Goal: Information Seeking & Learning: Check status

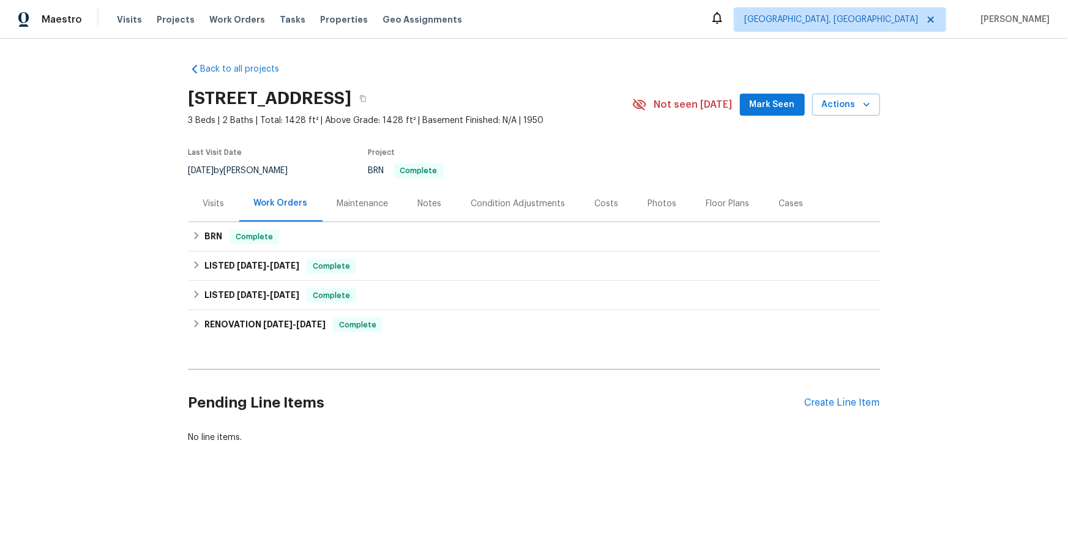
click at [225, 210] on div "Visits" at bounding box center [213, 204] width 21 height 12
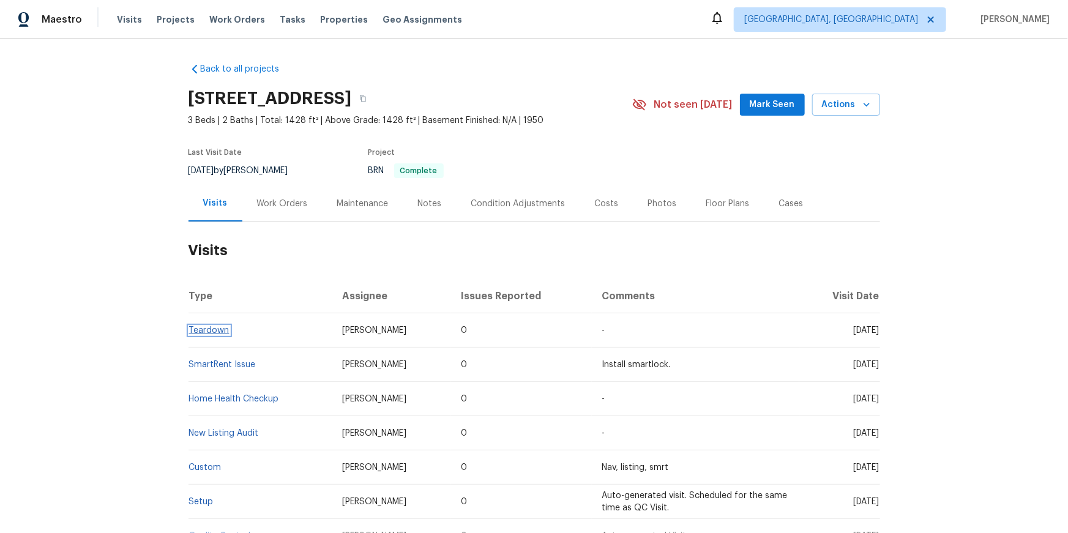
click at [198, 335] on link "Teardown" at bounding box center [209, 330] width 40 height 9
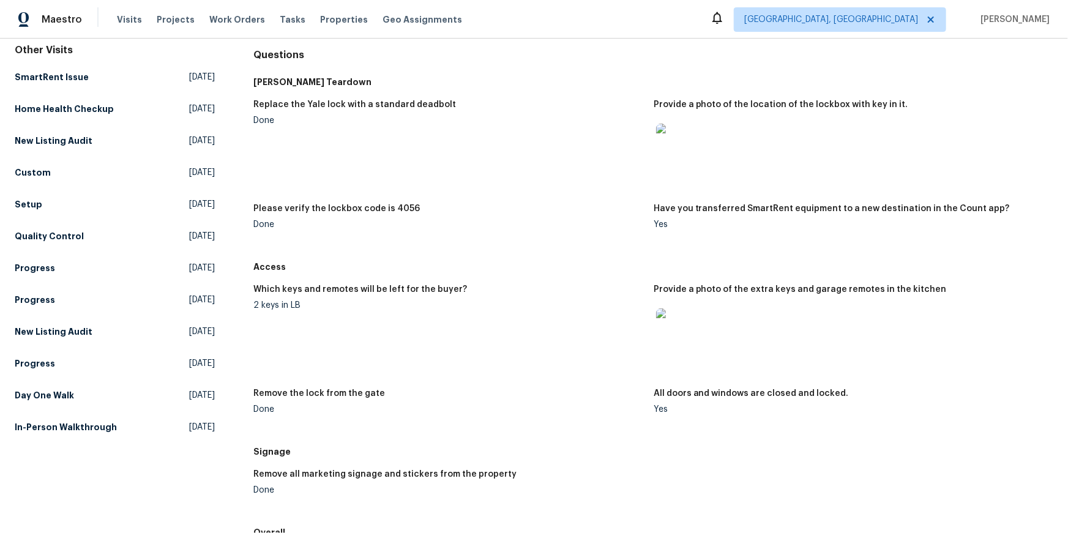
scroll to position [162, 0]
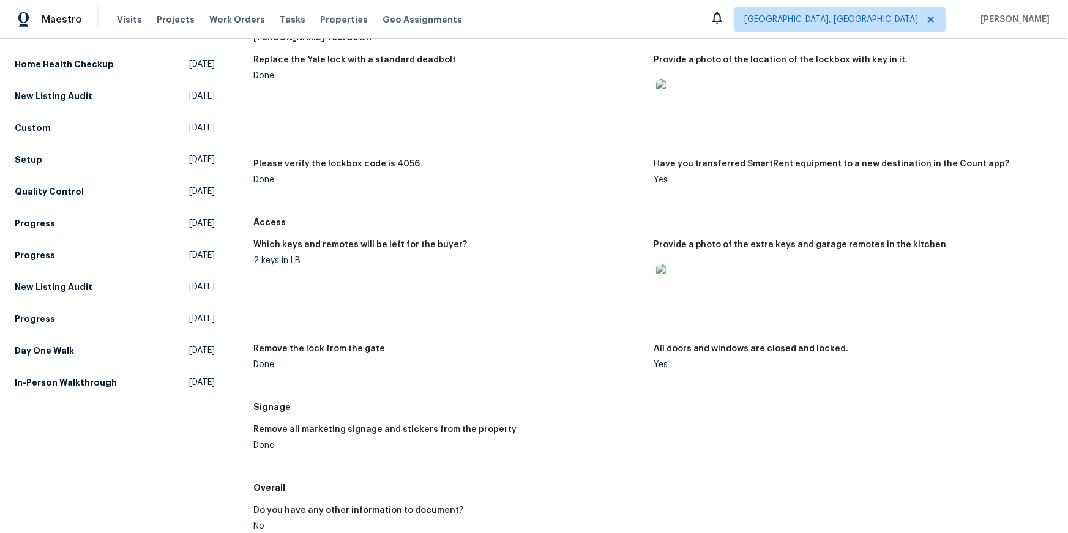
click at [683, 303] on img at bounding box center [675, 283] width 39 height 39
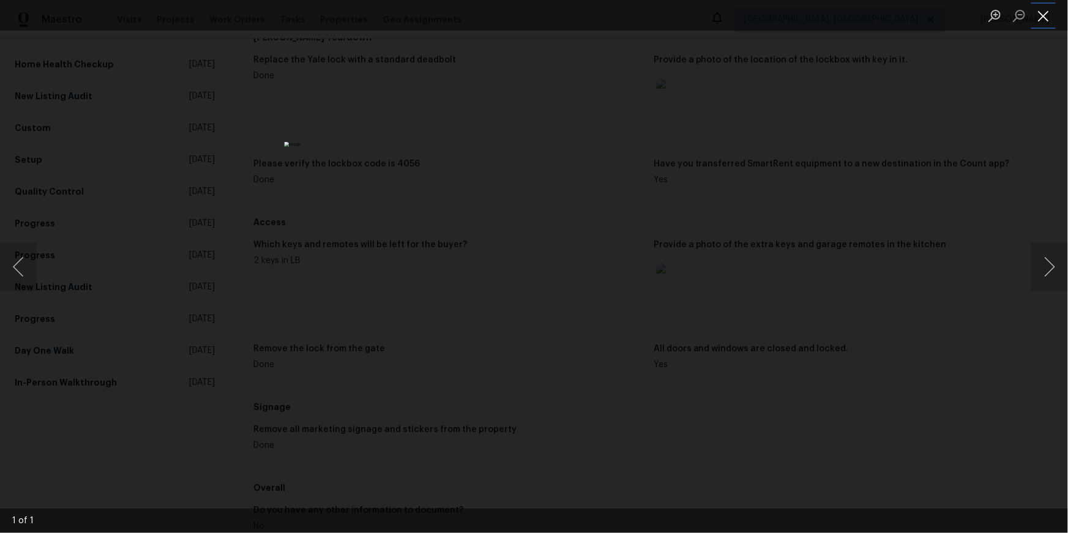
click at [1045, 12] on button "Close lightbox" at bounding box center [1043, 15] width 24 height 21
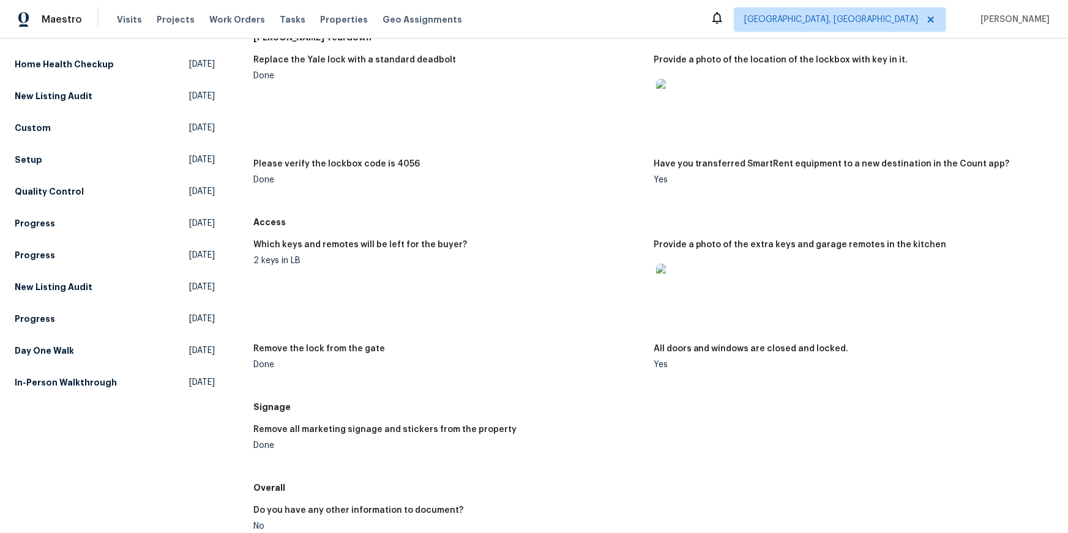
click at [680, 118] on img at bounding box center [675, 98] width 39 height 39
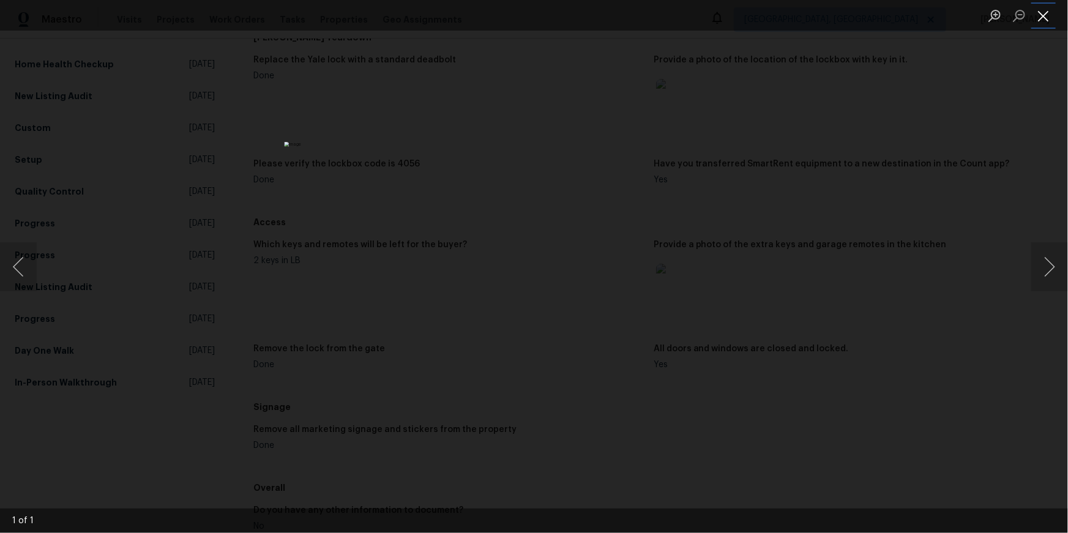
click at [1044, 14] on button "Close lightbox" at bounding box center [1043, 15] width 24 height 21
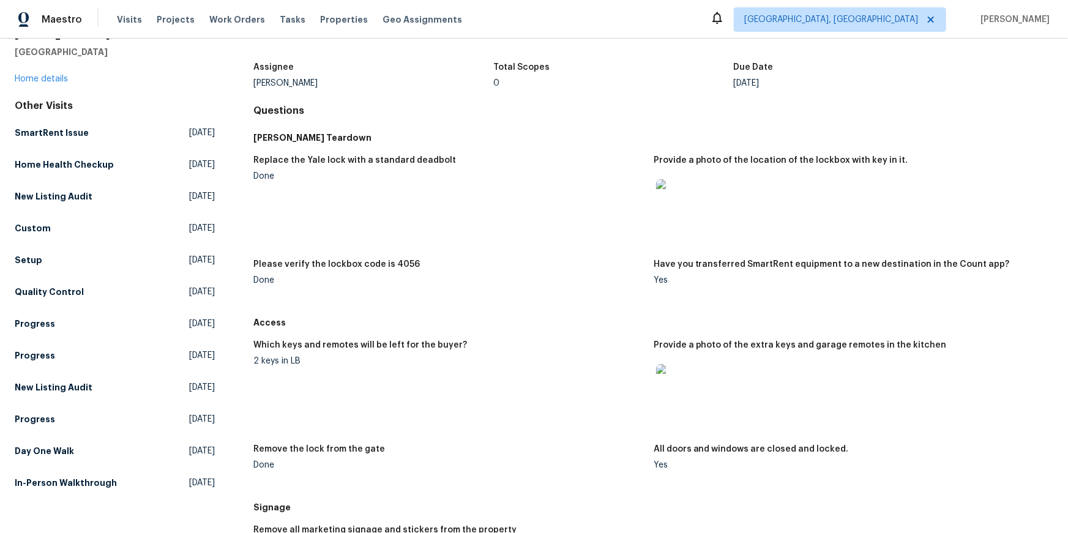
scroll to position [56, 0]
